Goal: Information Seeking & Learning: Learn about a topic

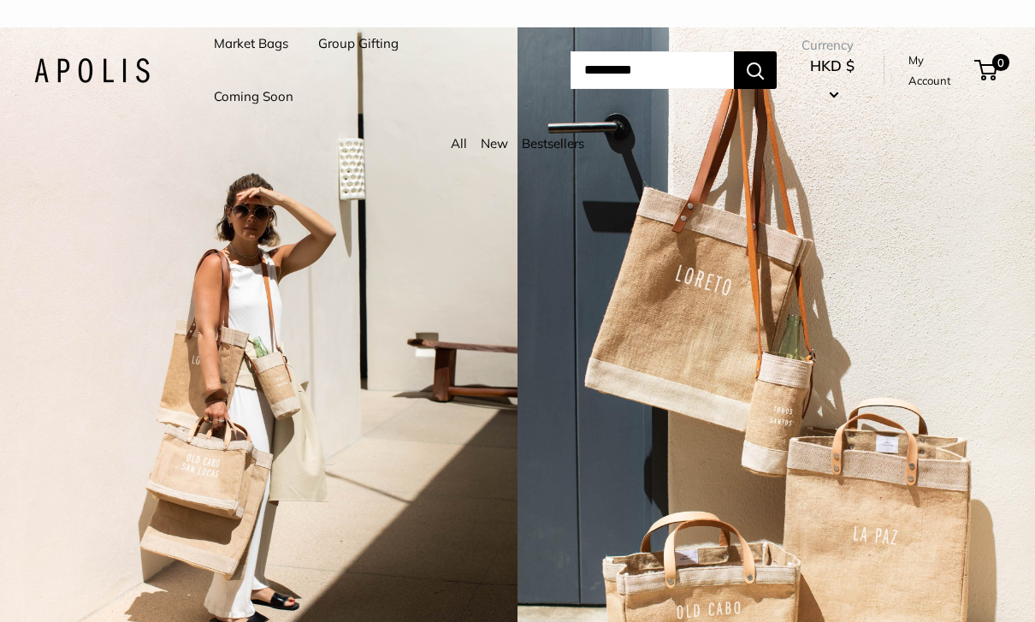
click at [290, 108] on link "Coming Soon" at bounding box center [254, 97] width 80 height 24
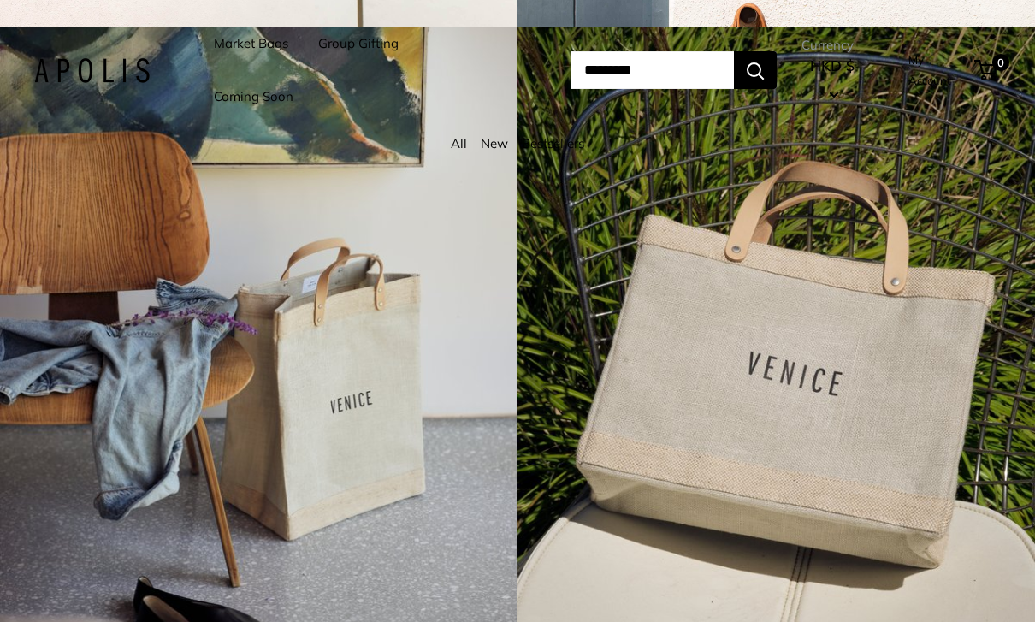
click at [465, 143] on link "All" at bounding box center [459, 143] width 16 height 16
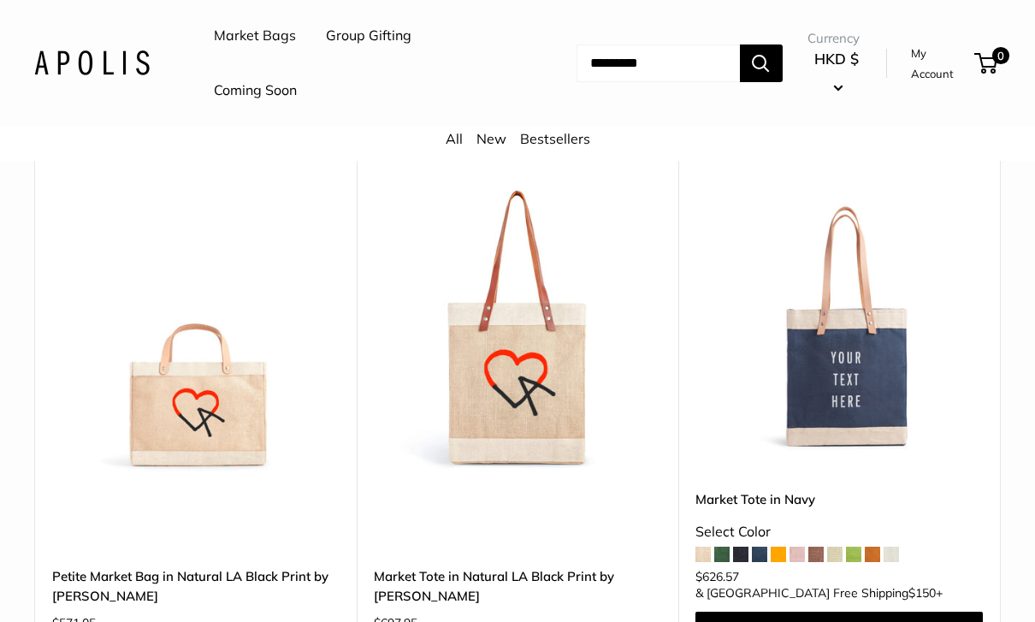
scroll to position [8551, 0]
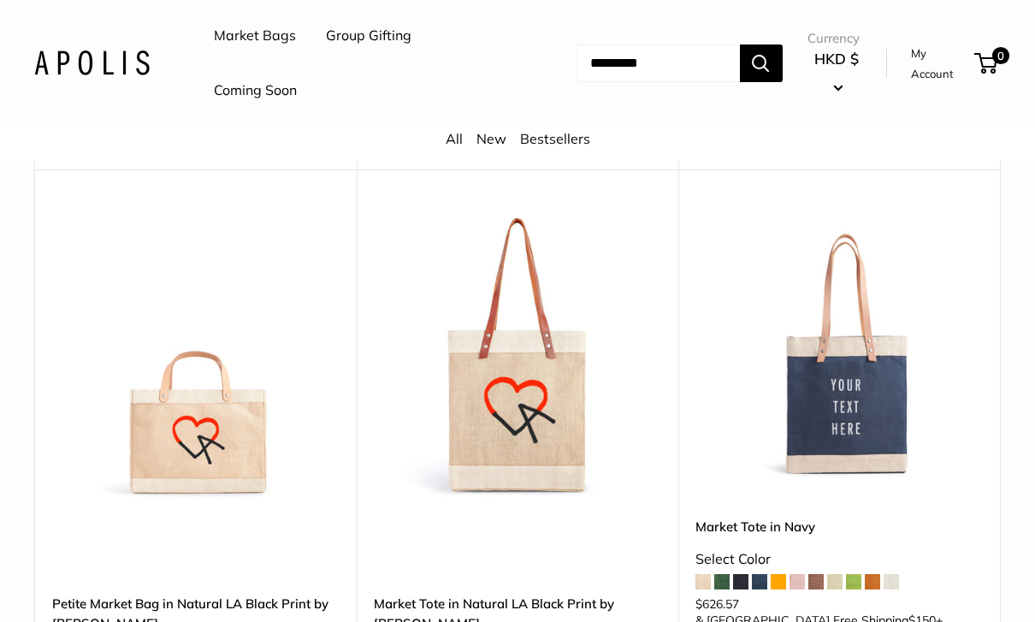
click at [701, 65] on input "Search..." at bounding box center [658, 63] width 163 height 38
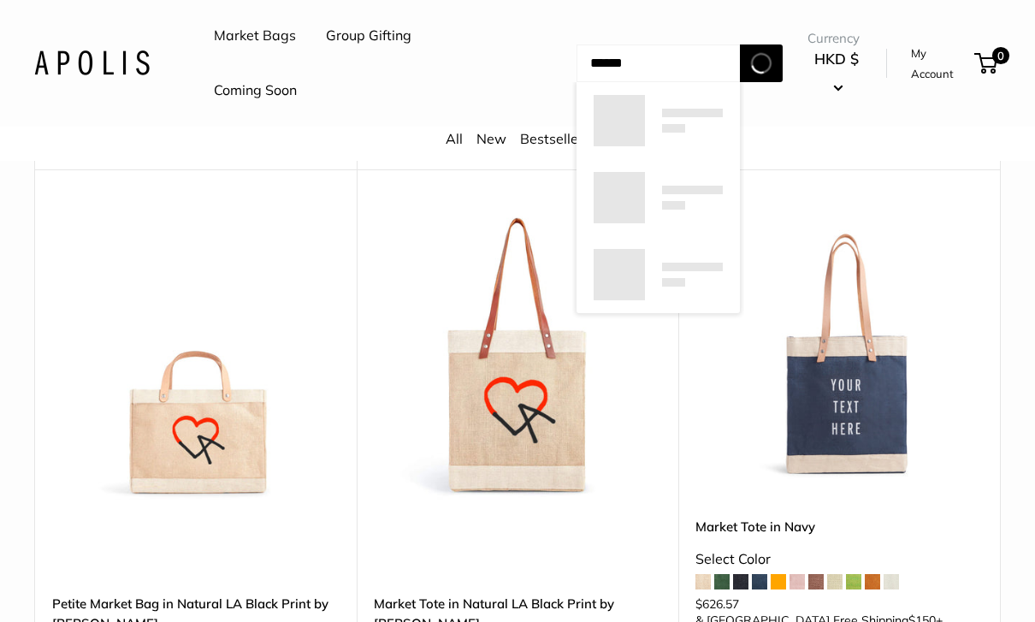
type input "******"
click at [783, 71] on button "Search" at bounding box center [761, 63] width 43 height 38
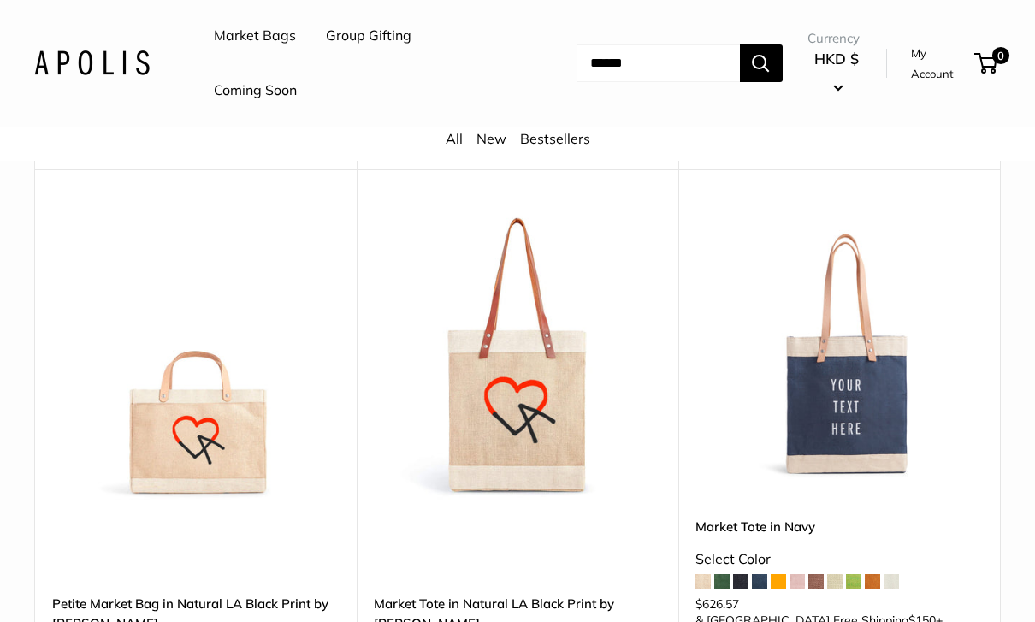
click at [777, 65] on button "Search" at bounding box center [761, 63] width 43 height 38
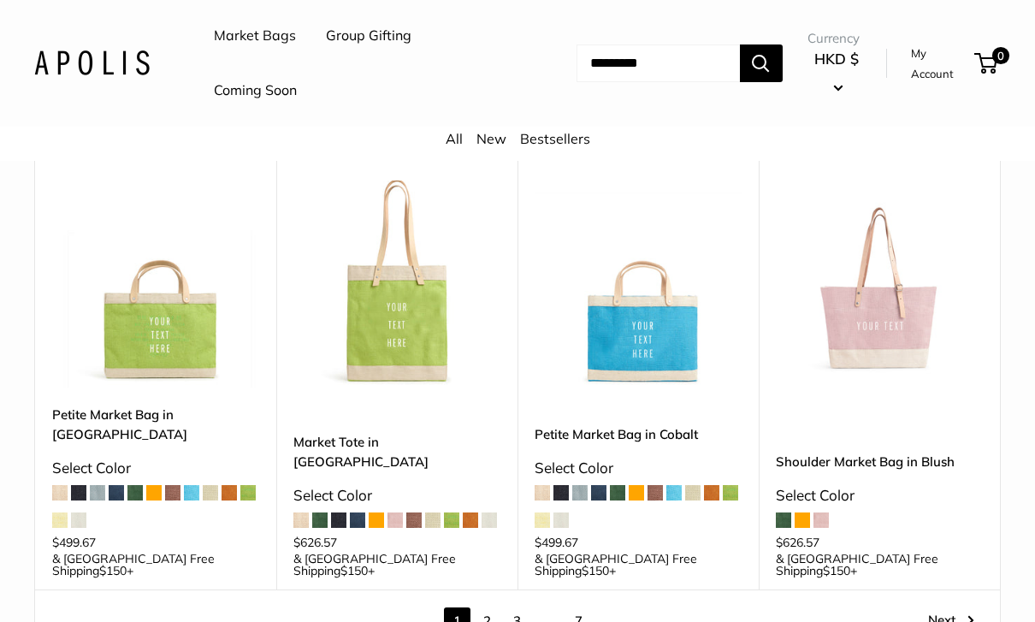
click at [578, 608] on link "7" at bounding box center [579, 621] width 27 height 27
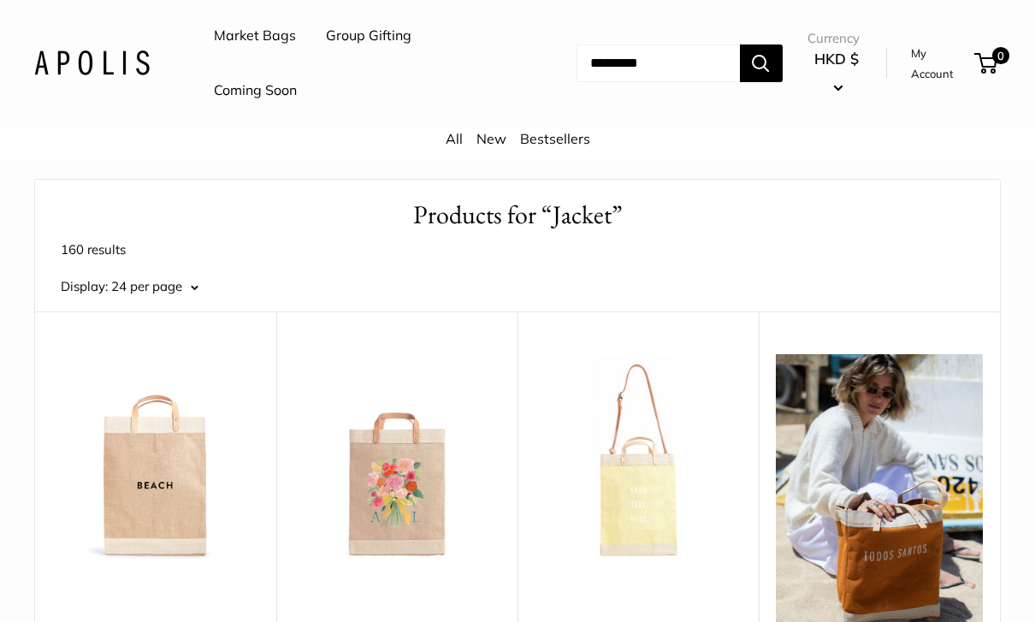
scroll to position [21, 0]
